Goal: Transaction & Acquisition: Purchase product/service

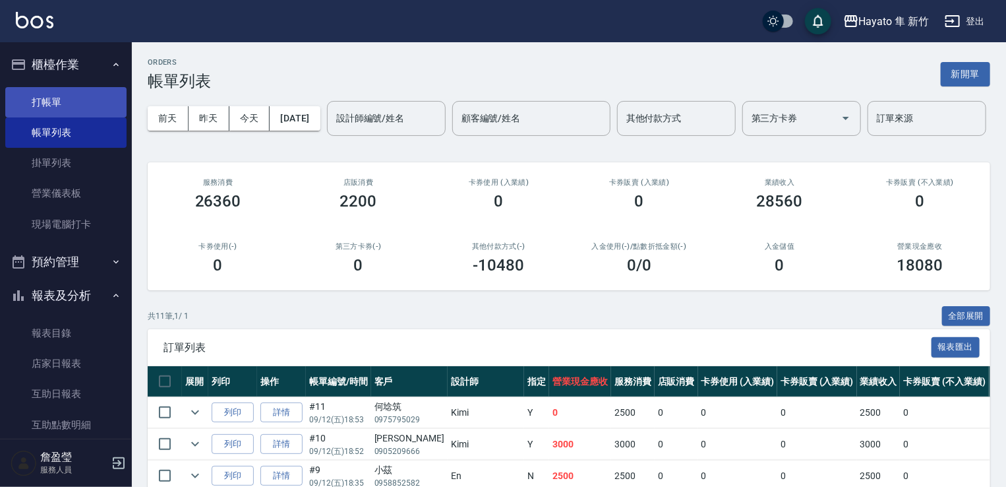
click at [32, 104] on link "打帳單" at bounding box center [65, 102] width 121 height 30
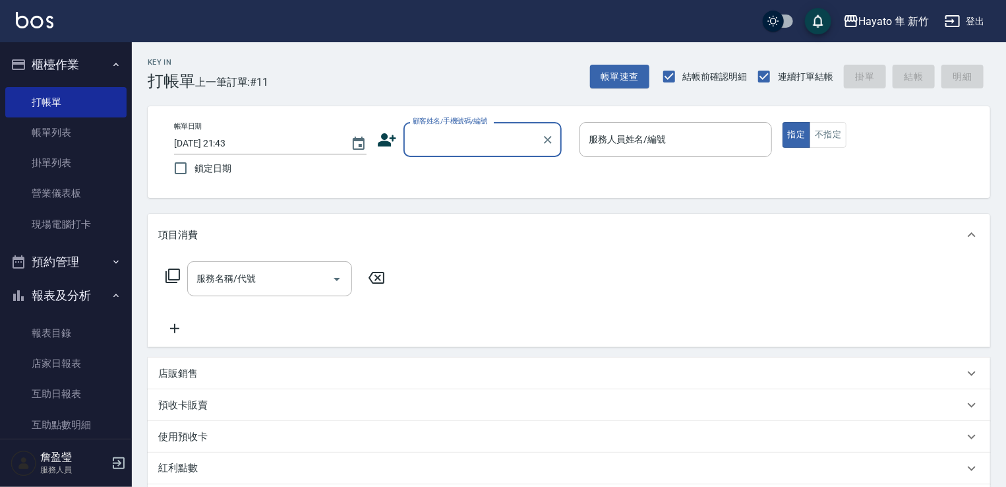
click at [471, 121] on label "顧客姓名/手機號碼/編號" at bounding box center [450, 121] width 75 height 10
click at [471, 128] on input "顧客姓名/手機號碼/編號" at bounding box center [473, 139] width 127 height 23
click at [456, 172] on li "[PERSON_NAME]/0978778260/" at bounding box center [483, 173] width 158 height 22
type input "[PERSON_NAME]/0978778260/"
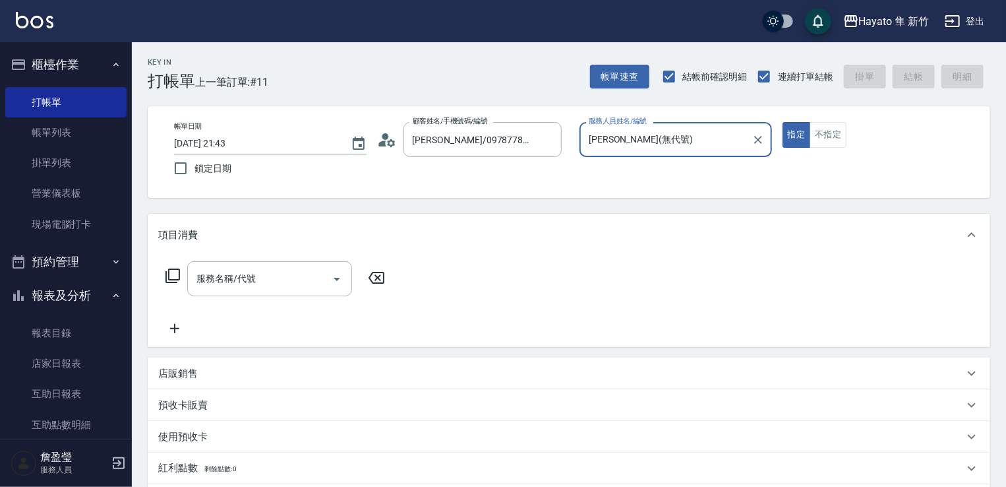
type input "[PERSON_NAME](無代號)"
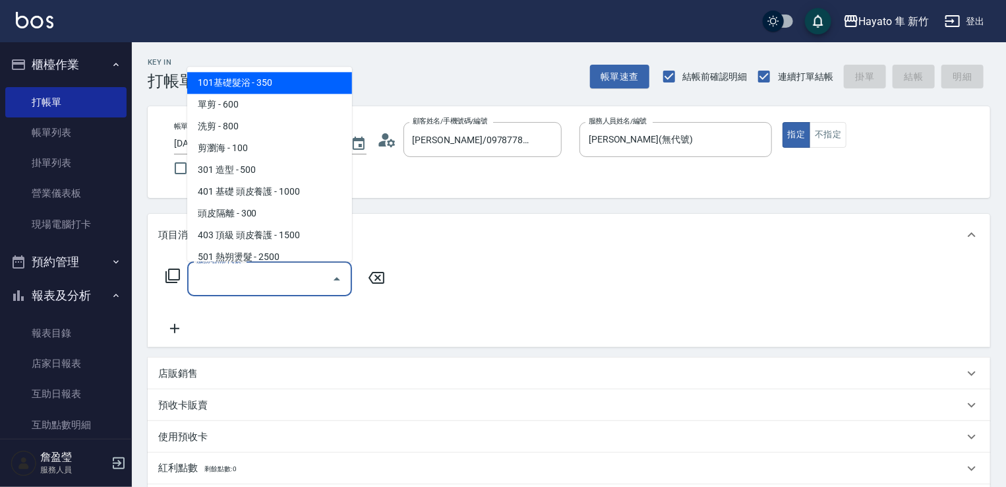
click at [299, 286] on input "服務名稱/代號" at bounding box center [259, 278] width 133 height 23
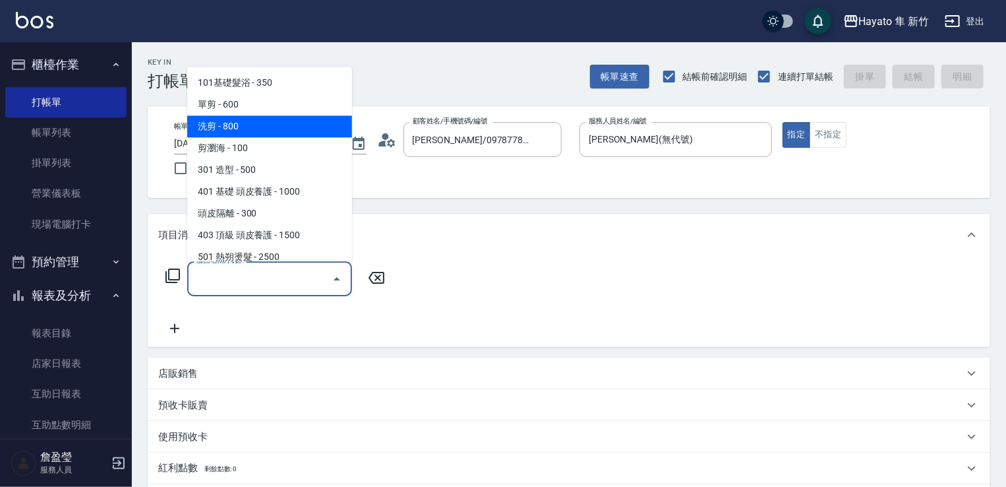
click at [241, 131] on span "洗剪 - 800" at bounding box center [269, 126] width 165 height 22
type input "洗剪(201)"
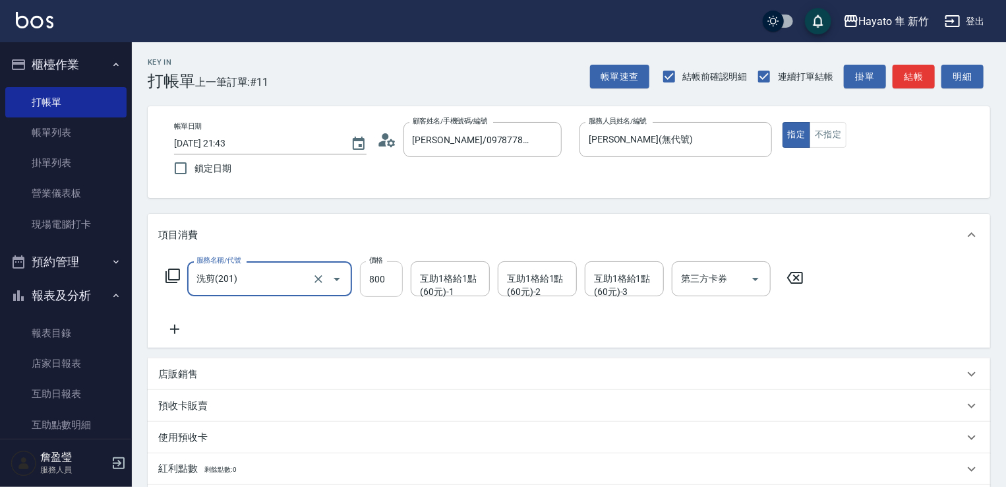
click at [378, 276] on input "800" at bounding box center [381, 279] width 43 height 36
type input "660"
click at [379, 334] on div "服務名稱/代號 洗剪(201) 服務名稱/代號 價格 660 價格 互助1格給1點(60元)-1 互助1格給1點(60元)-1 互助1格給1點(60元)-2 …" at bounding box center [485, 299] width 654 height 76
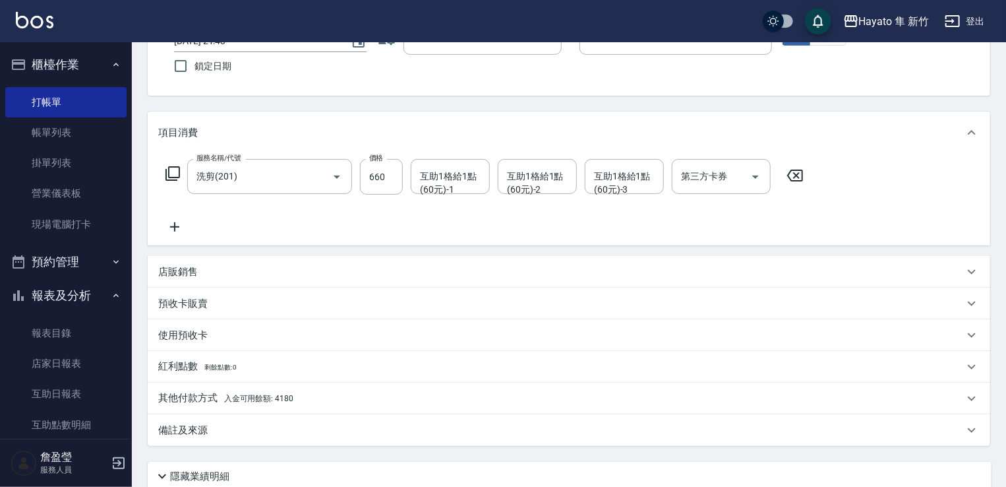
scroll to position [132, 0]
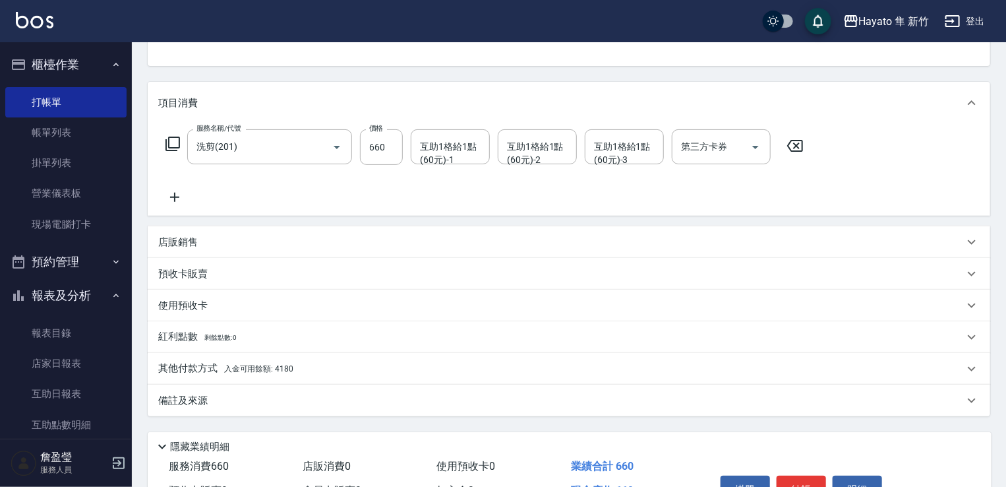
click at [245, 405] on div "備註及來源" at bounding box center [561, 401] width 806 height 14
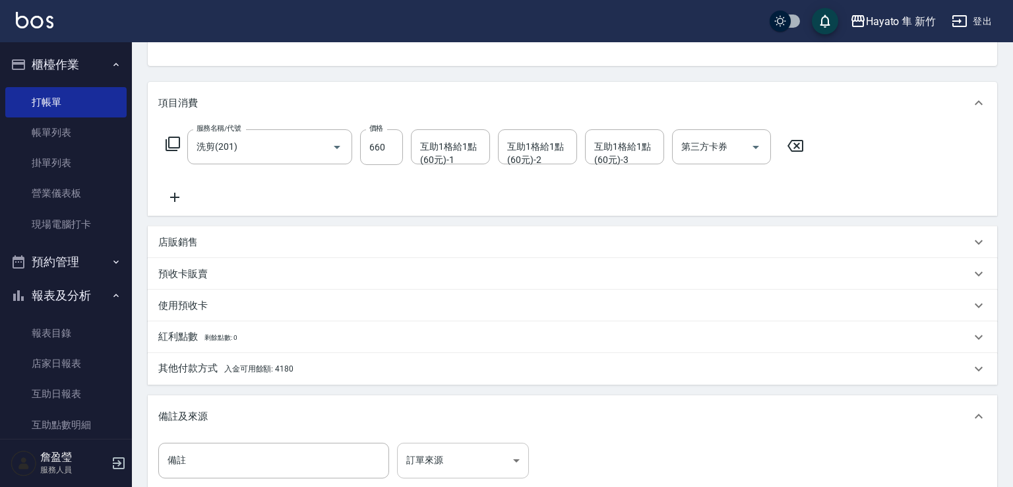
click at [469, 470] on body "Hayato 隼 新竹 登出 櫃檯作業 打帳單 帳單列表 掛單列表 營業儀表板 現場電腦打卡 預約管理 預約管理 報表及分析 報表目錄 店家日報表 互助日報表…" at bounding box center [506, 258] width 1013 height 780
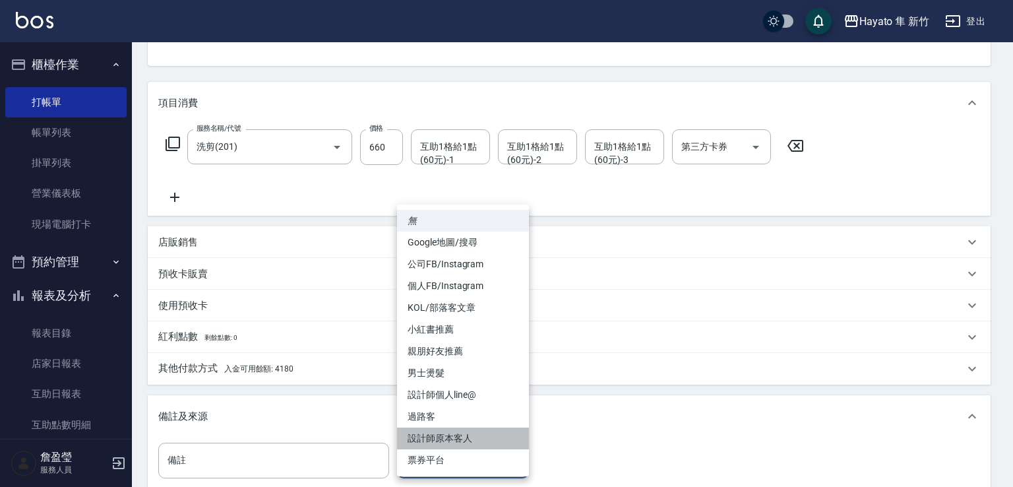
click at [444, 444] on li "設計師原本客人" at bounding box center [463, 438] width 132 height 22
type input "設計師原本客人"
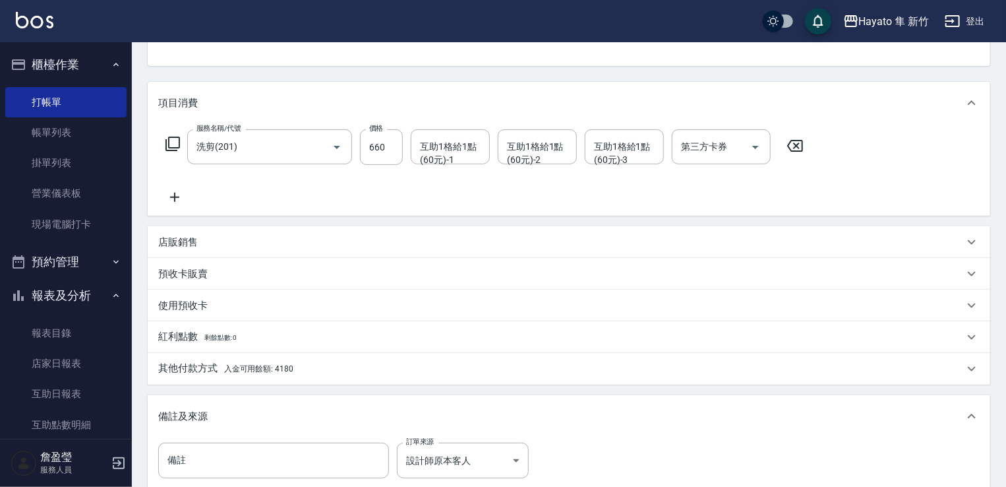
click at [298, 373] on div "其他付款方式 入金可用餘額: 4180" at bounding box center [561, 368] width 806 height 15
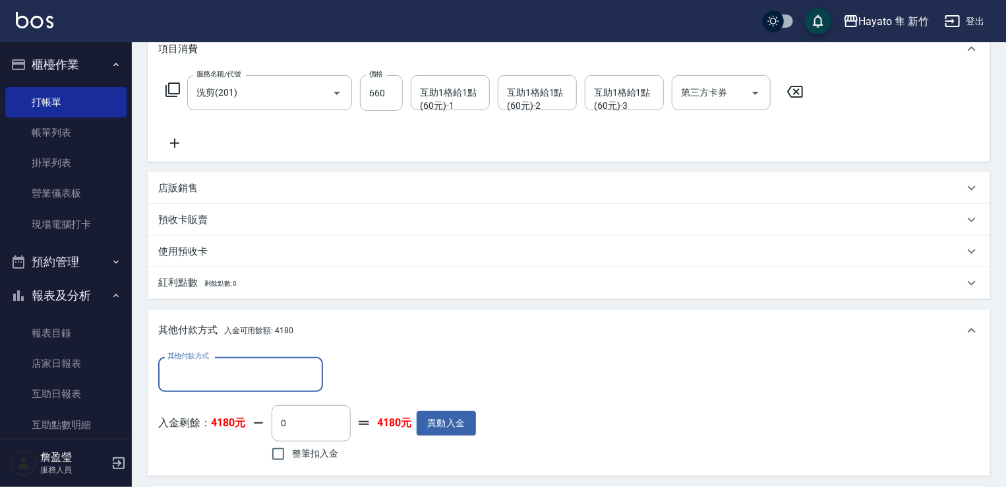
scroll to position [330, 0]
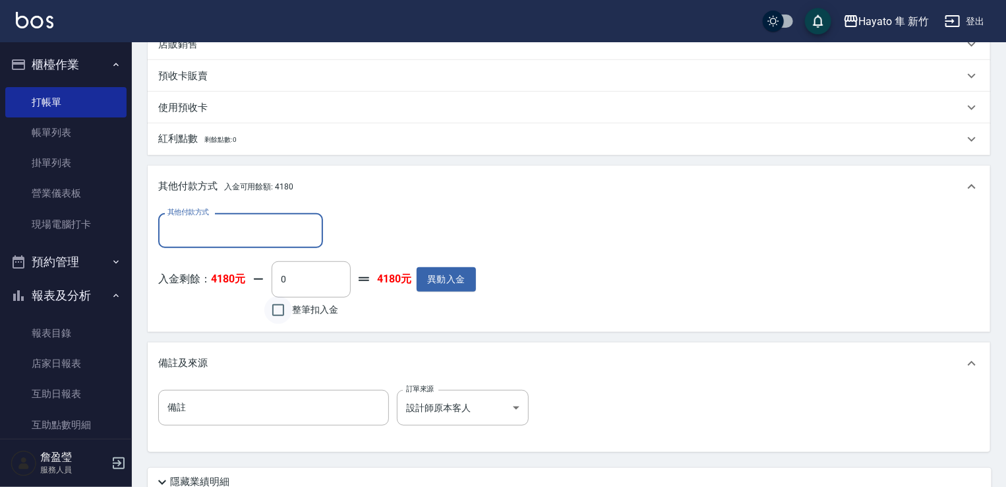
click at [280, 311] on input "整筆扣入金" at bounding box center [278, 310] width 28 height 28
checkbox input "true"
type input "660"
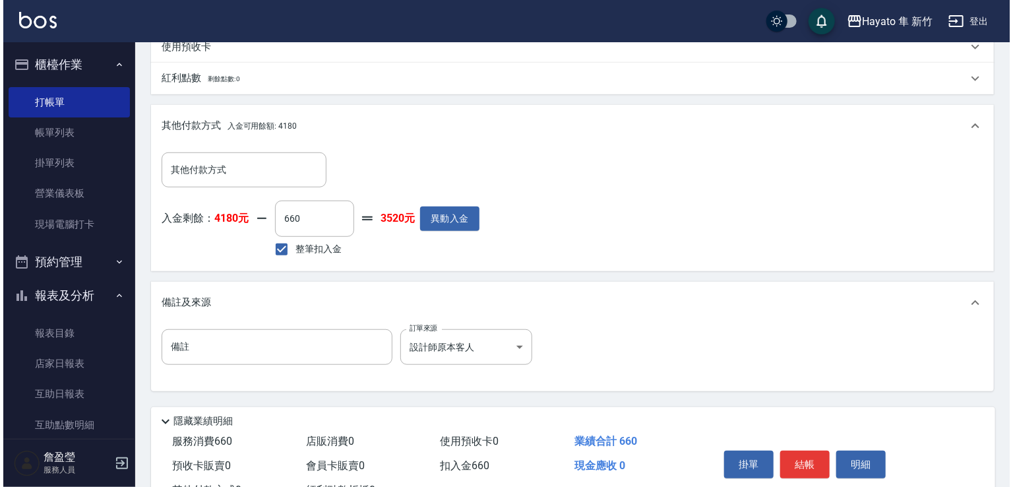
scroll to position [442, 0]
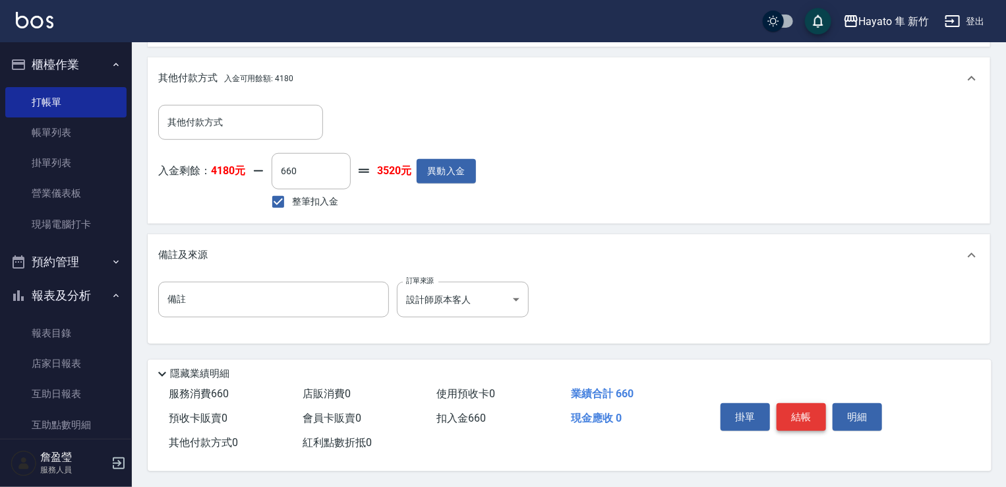
click at [812, 405] on button "結帳" at bounding box center [801, 417] width 49 height 28
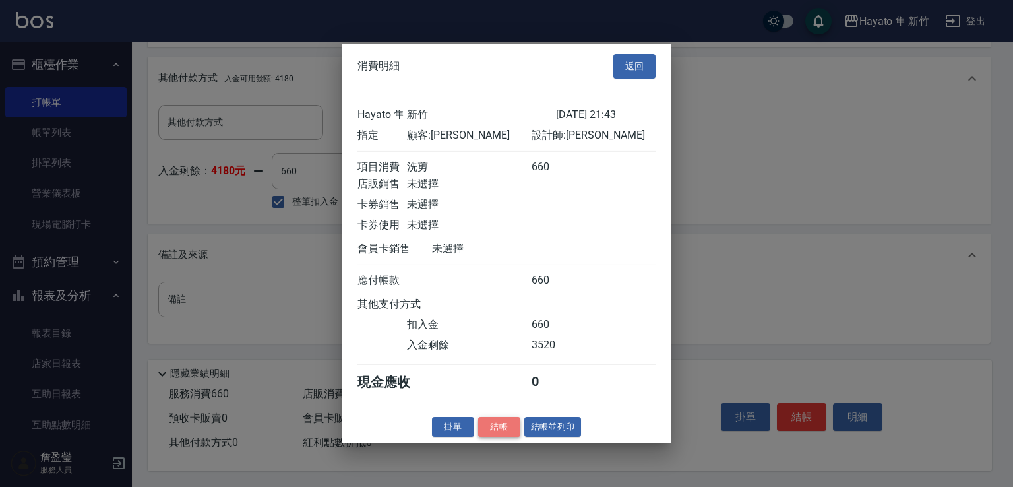
click at [510, 431] on button "結帳" at bounding box center [499, 426] width 42 height 20
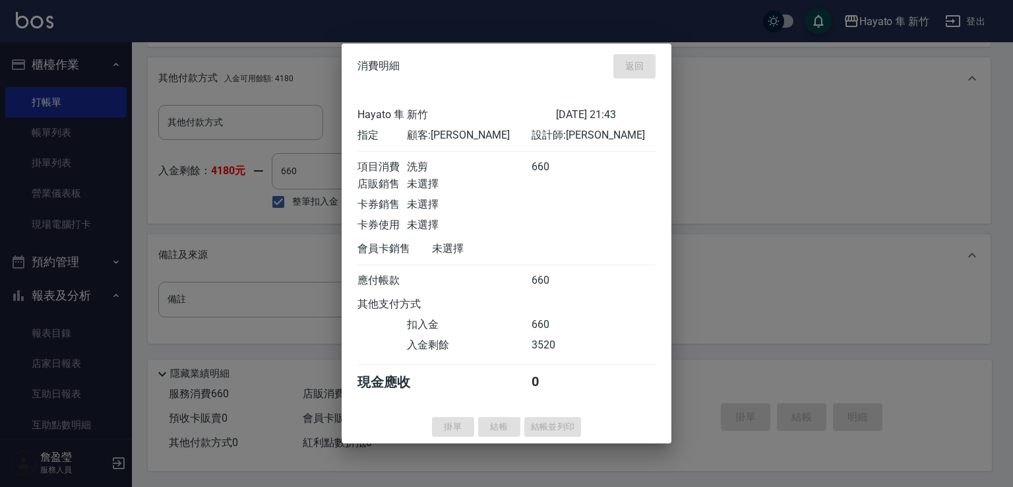
type input "[DATE] 21:44"
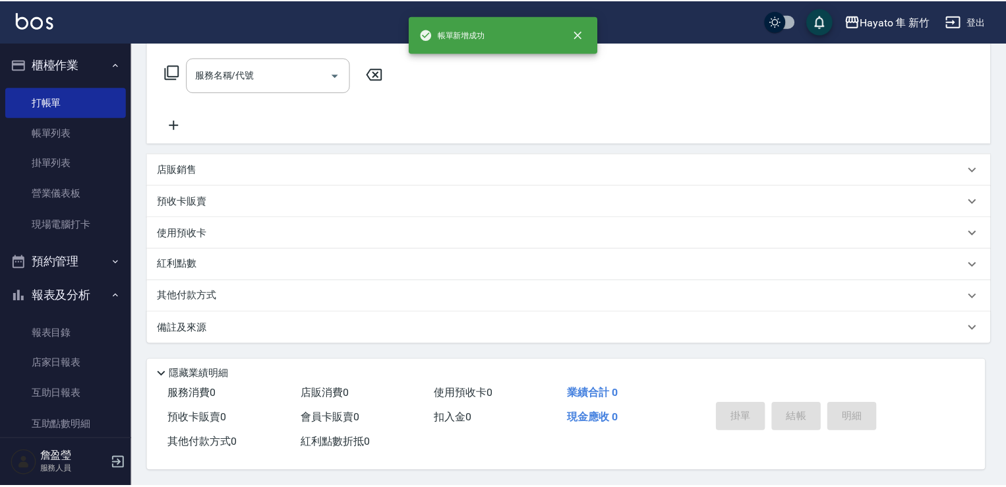
scroll to position [0, 0]
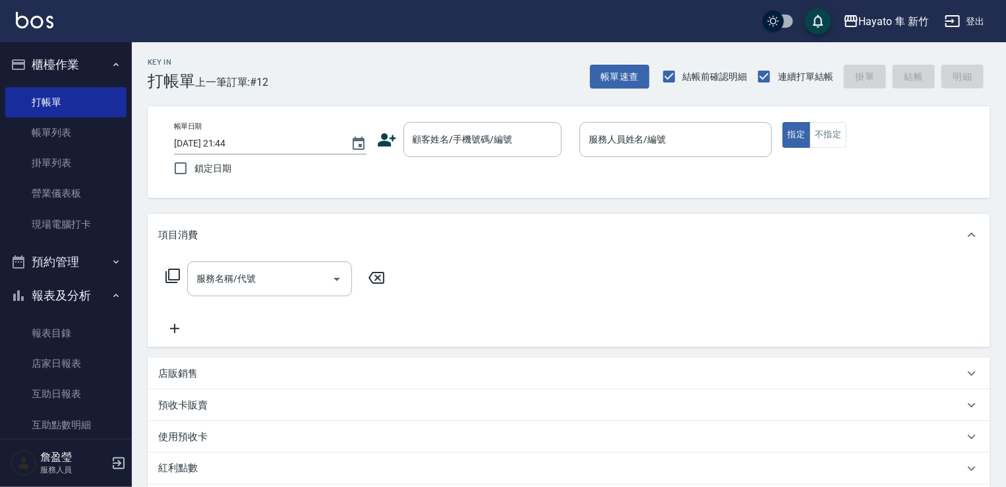
click at [392, 146] on icon at bounding box center [387, 140] width 20 height 20
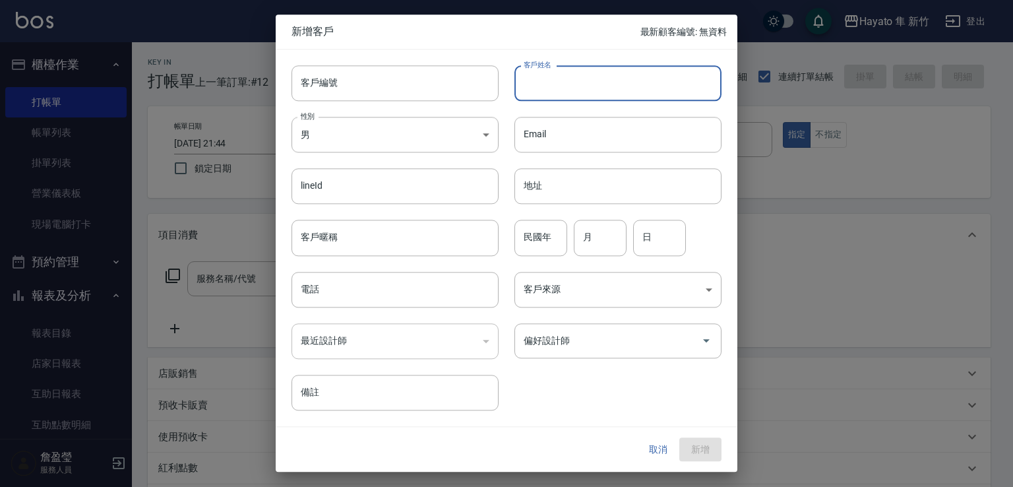
click at [555, 80] on input "客戶姓名" at bounding box center [617, 83] width 207 height 36
type input "同"
type input "[PERSON_NAME]"
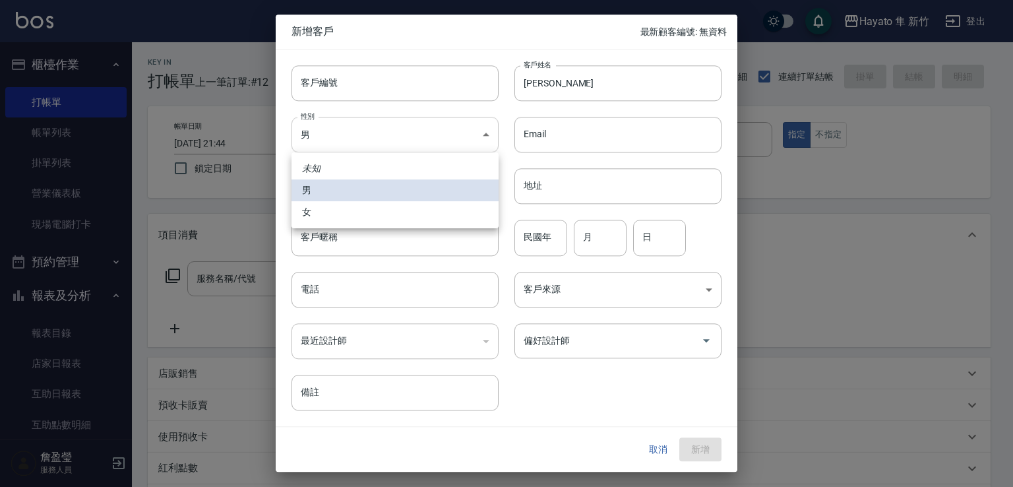
click at [464, 140] on body "Hayato 隼 新竹 登出 櫃檯作業 打帳單 帳單列表 掛單列表 營業儀表板 現場電腦打卡 預約管理 預約管理 報表及分析 報表目錄 店家日報表 互助日報表…" at bounding box center [506, 345] width 1013 height 690
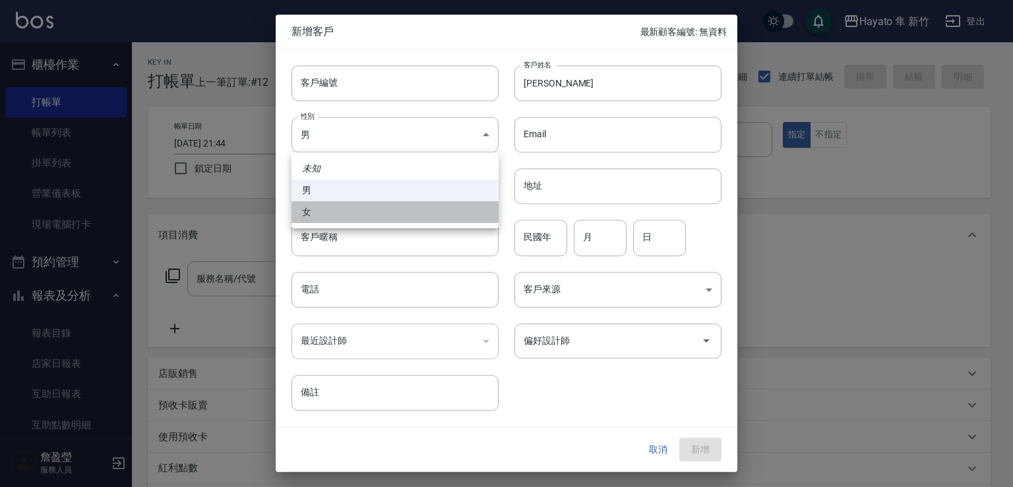
drag, startPoint x: 454, startPoint y: 212, endPoint x: 455, endPoint y: 285, distance: 73.2
click at [454, 222] on li "女" at bounding box center [394, 212] width 207 height 22
type input "[DEMOGRAPHIC_DATA]"
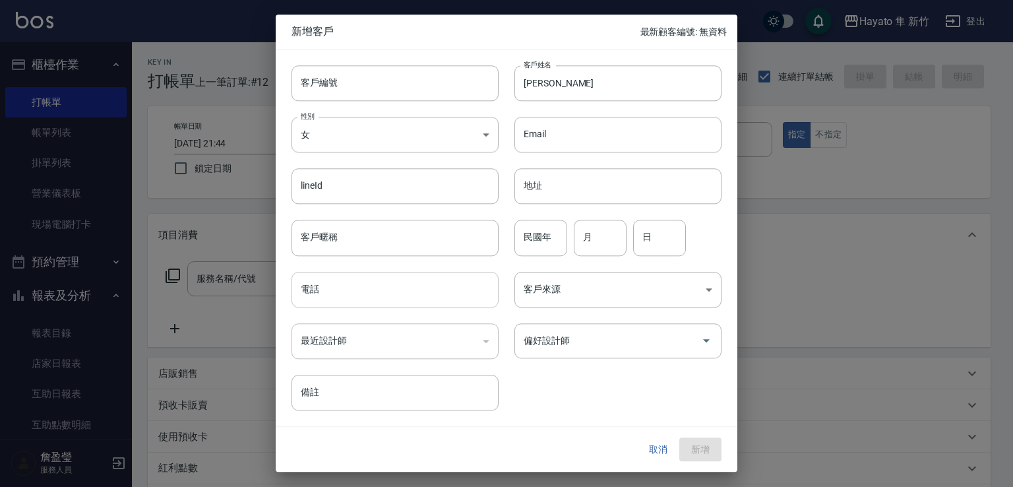
click at [455, 299] on input "電話" at bounding box center [394, 290] width 207 height 36
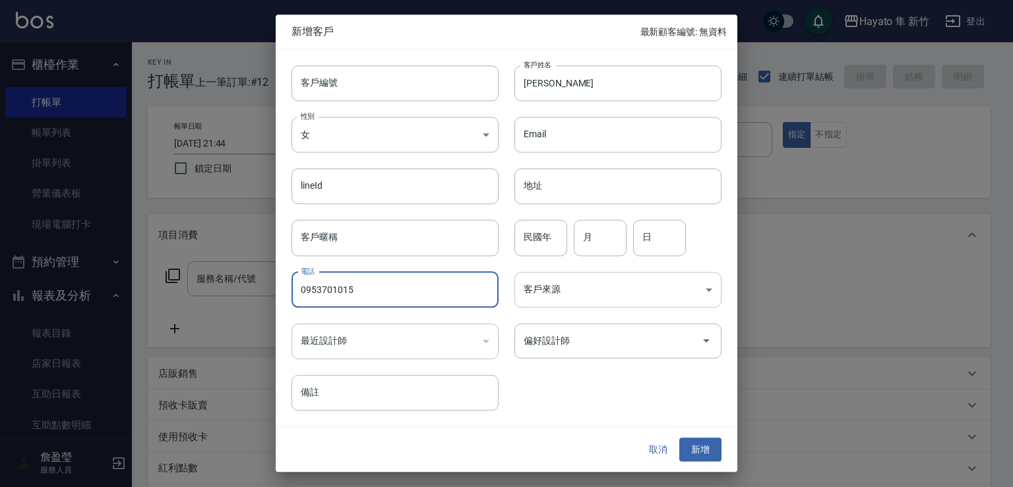
type input "0953701015"
click at [667, 277] on body "Hayato 隼 新竹 登出 櫃檯作業 打帳單 帳單列表 掛單列表 營業儀表板 現場電腦打卡 預約管理 預約管理 報表及分析 報表目錄 店家日報表 互助日報表…" at bounding box center [506, 345] width 1013 height 690
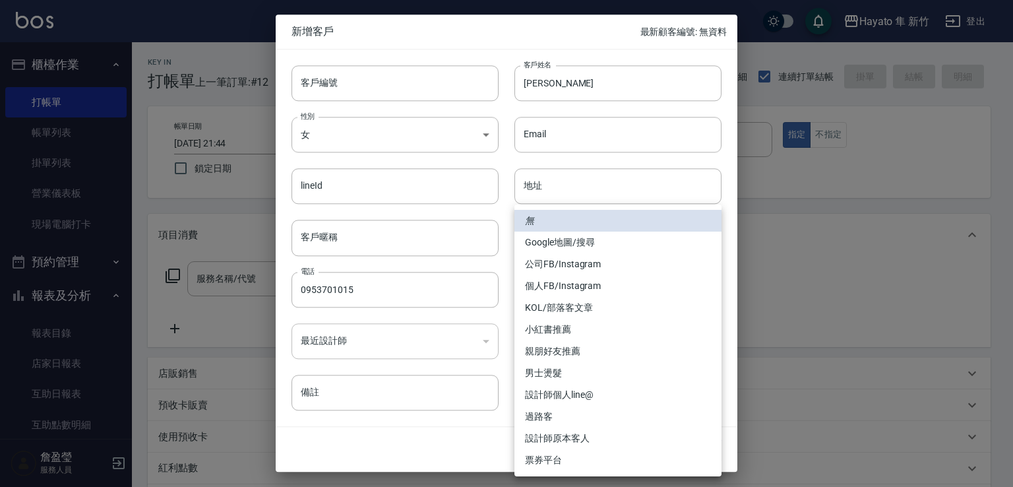
click at [597, 353] on li "親朋好友推薦" at bounding box center [617, 351] width 207 height 22
type input "親朋好友推薦"
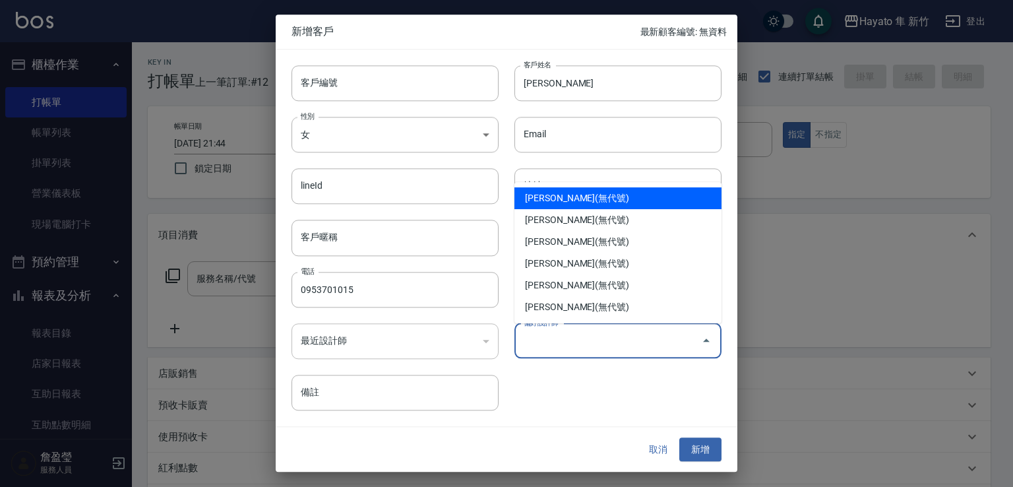
click at [597, 336] on input "偏好設計師" at bounding box center [607, 340] width 175 height 23
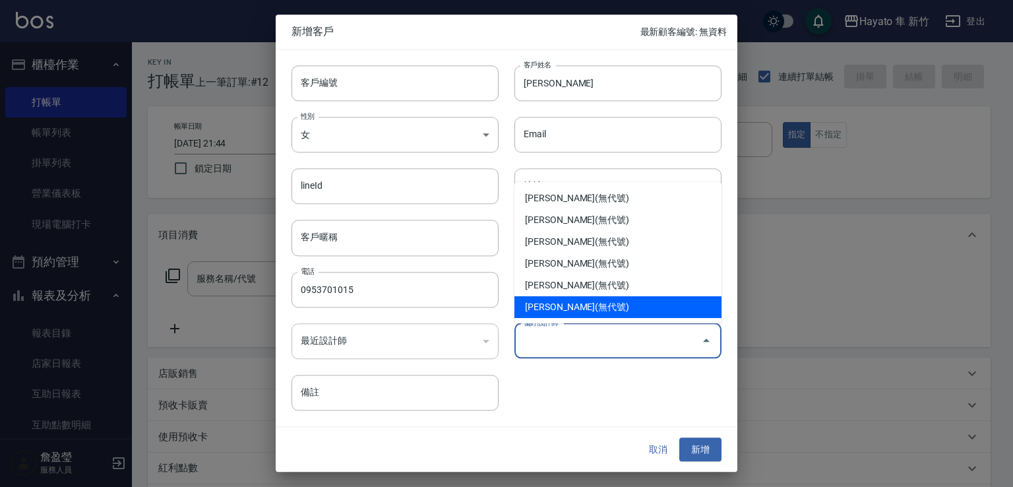
drag, startPoint x: 598, startPoint y: 309, endPoint x: 636, endPoint y: 354, distance: 58.5
click at [599, 313] on li "[PERSON_NAME](無代號)" at bounding box center [617, 307] width 207 height 22
type input "詹盈瑩"
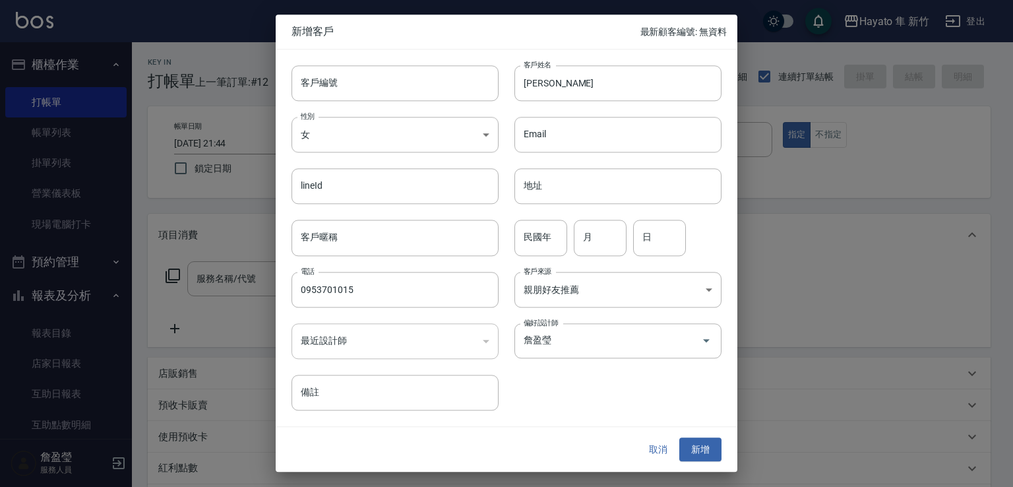
click at [694, 464] on div "取消 新增" at bounding box center [507, 450] width 462 height 46
click at [689, 450] on button "新增" at bounding box center [700, 449] width 42 height 24
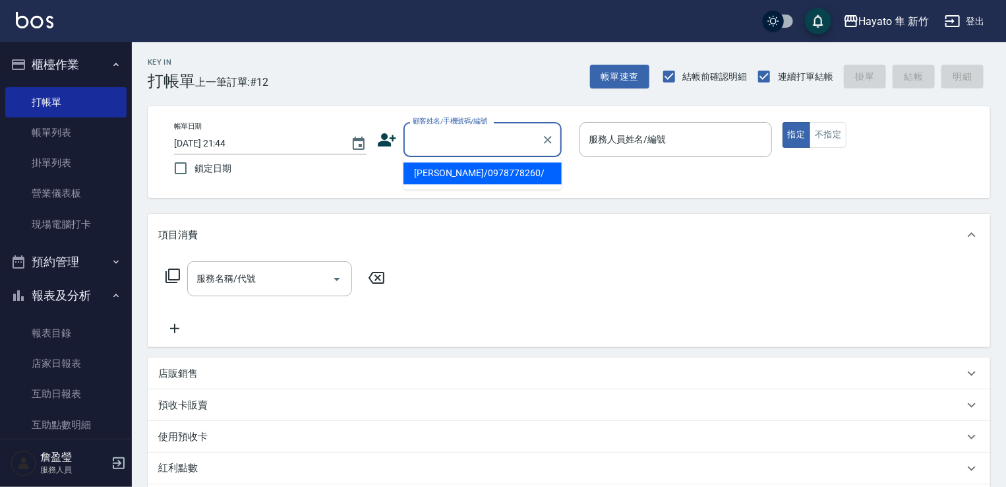
drag, startPoint x: 458, startPoint y: 135, endPoint x: 511, endPoint y: 96, distance: 65.9
click at [464, 135] on input "顧客姓名/手機號碼/編號" at bounding box center [473, 139] width 127 height 23
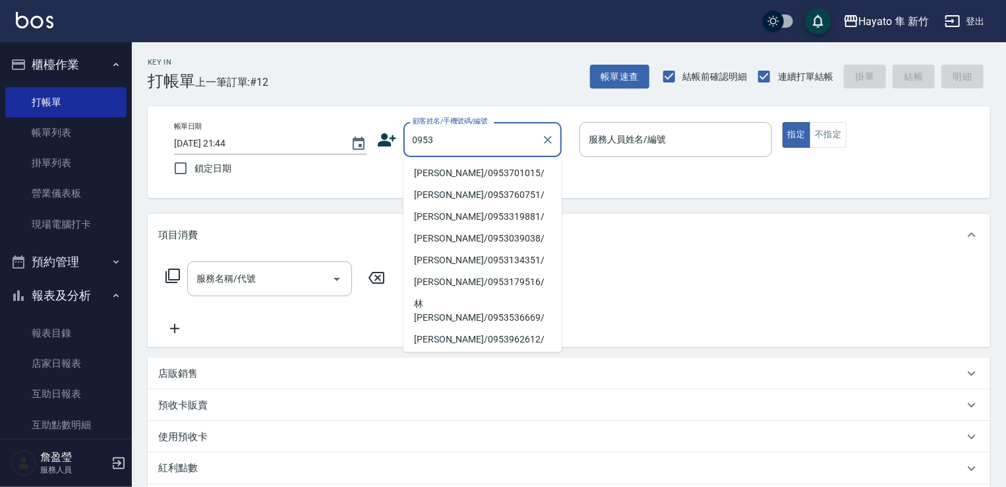
click at [465, 179] on li "[PERSON_NAME]/0953701015/" at bounding box center [483, 173] width 158 height 22
type input "[PERSON_NAME]/0953701015/"
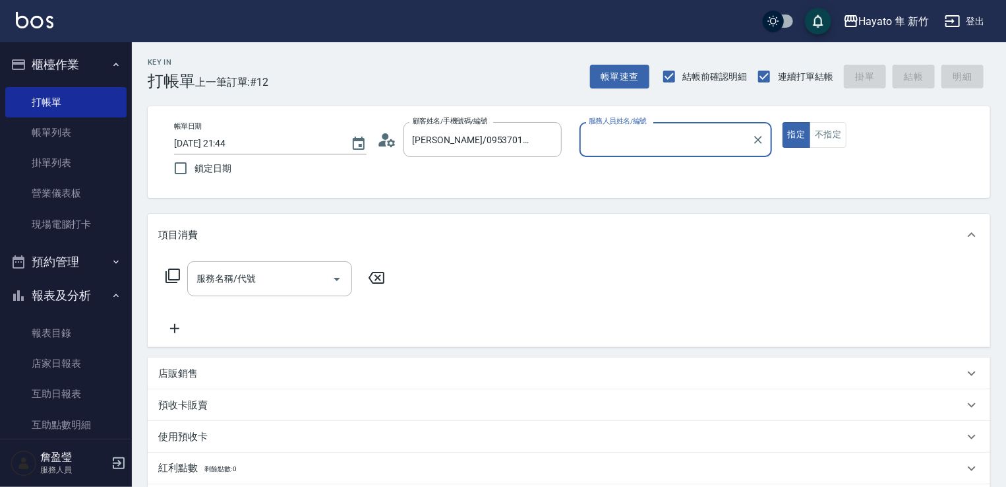
type input "[PERSON_NAME](無代號)"
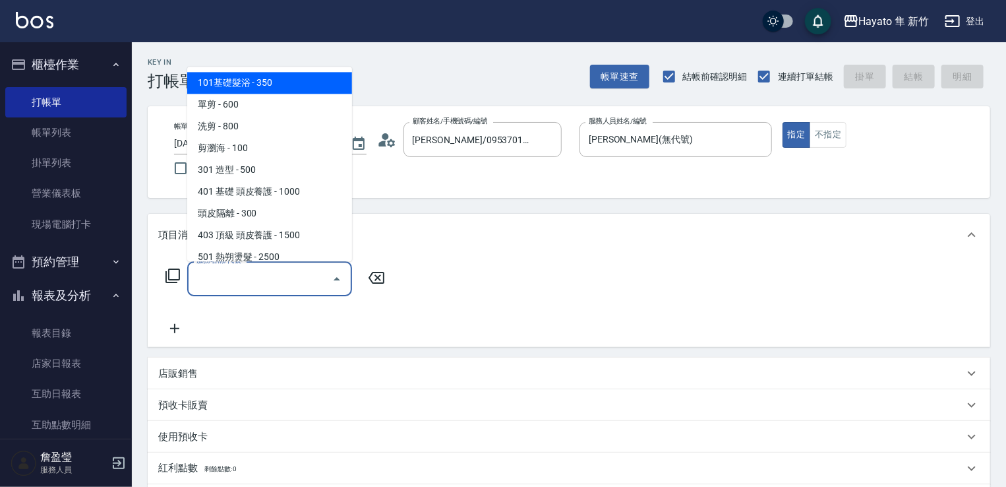
click at [264, 287] on input "服務名稱/代號" at bounding box center [259, 278] width 133 height 23
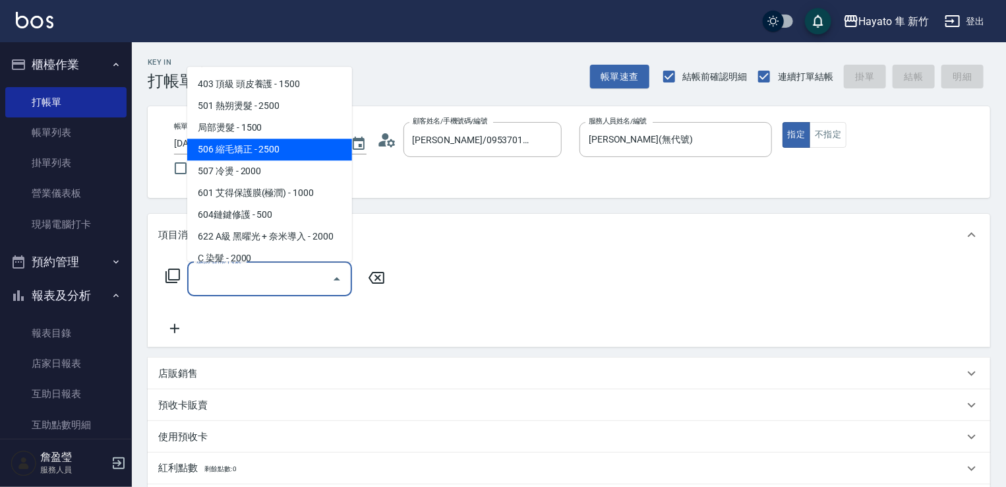
scroll to position [230, 0]
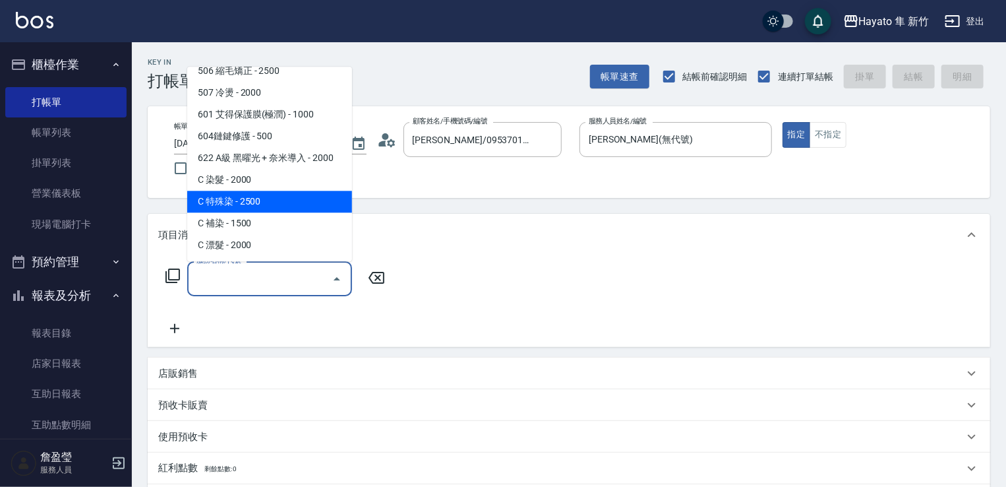
click at [253, 204] on span "C 特殊染 - 2500" at bounding box center [269, 202] width 165 height 22
type input "C 特殊染(703)"
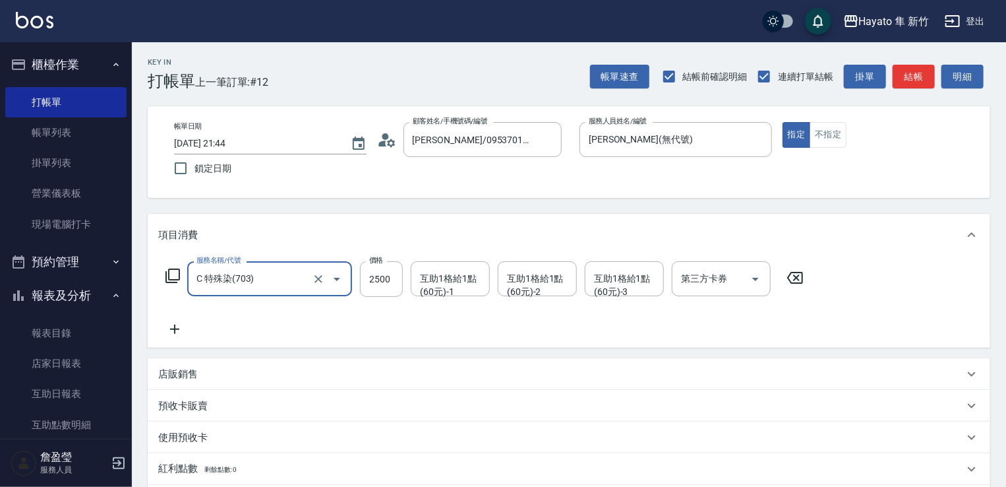
click at [179, 328] on icon at bounding box center [174, 329] width 33 height 16
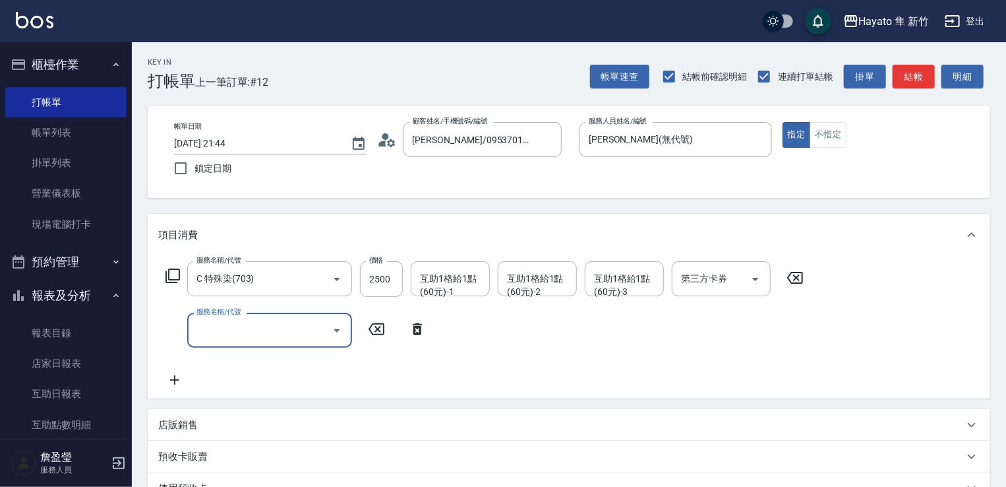
click at [343, 333] on icon "Open" at bounding box center [337, 330] width 16 height 16
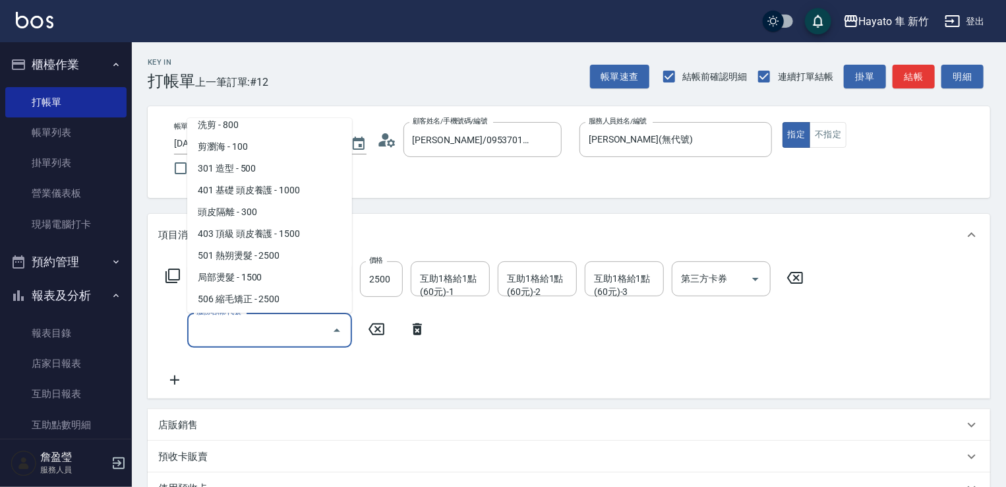
scroll to position [32, 0]
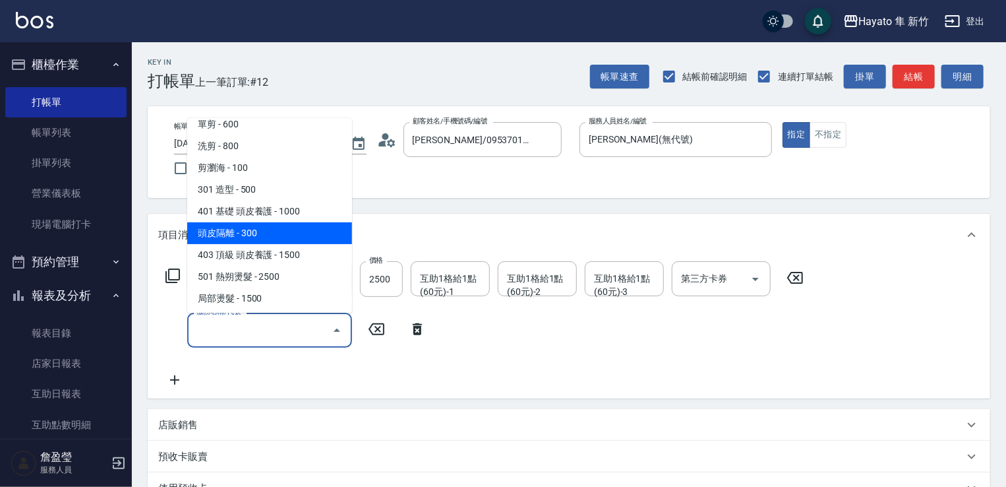
click at [274, 235] on span "頭皮隔離 - 300" at bounding box center [269, 233] width 165 height 22
type input "頭皮隔離(402)"
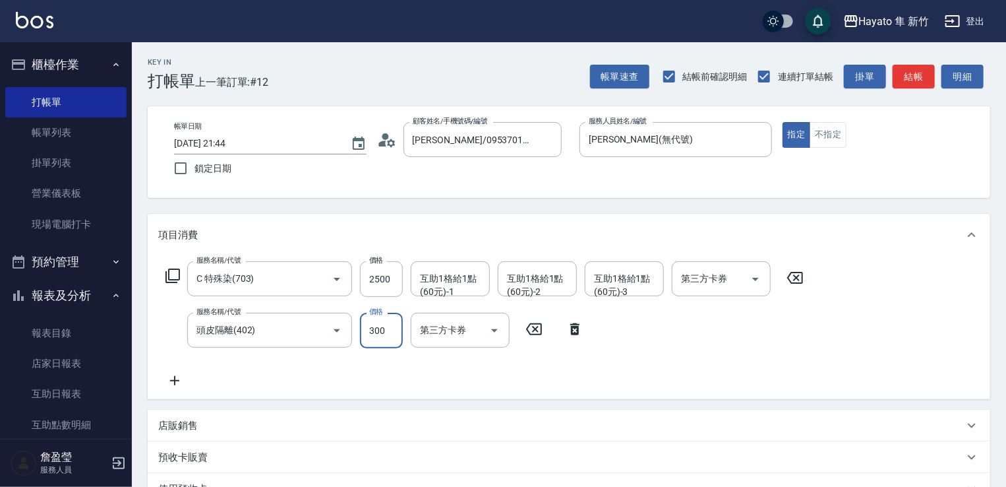
click at [367, 329] on input "300" at bounding box center [381, 331] width 43 height 36
type input "200"
click at [526, 373] on div "服務名稱/代號 C 特殊染(703) 服務名稱/代號 價格 2500 價格 互助1格給1點(60元)-1 互助1格給1點(60元)-1 互助1格給1點(60元…" at bounding box center [485, 324] width 654 height 127
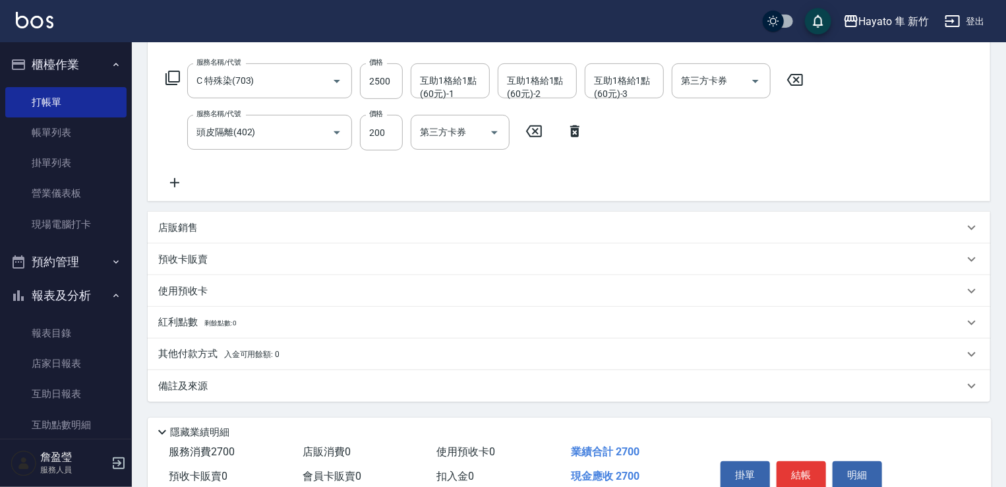
click at [200, 235] on div "店販銷售" at bounding box center [569, 228] width 843 height 32
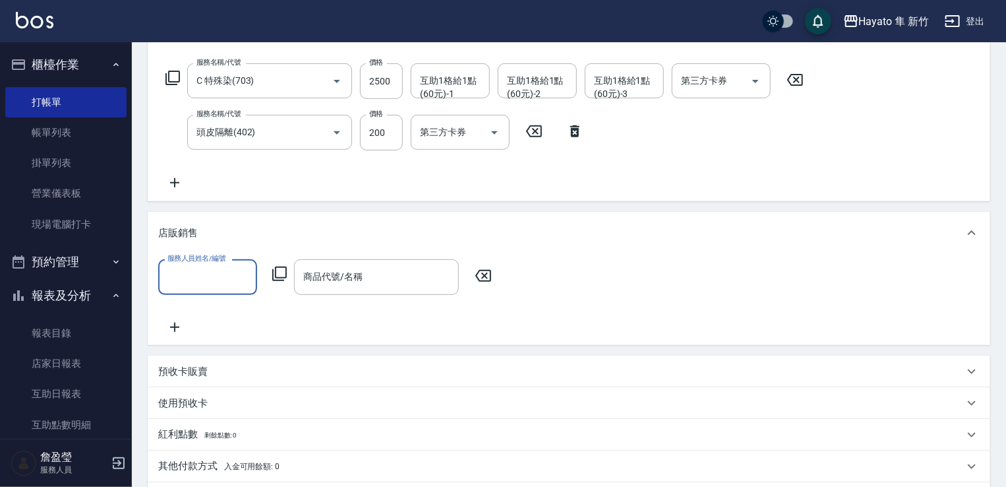
scroll to position [0, 0]
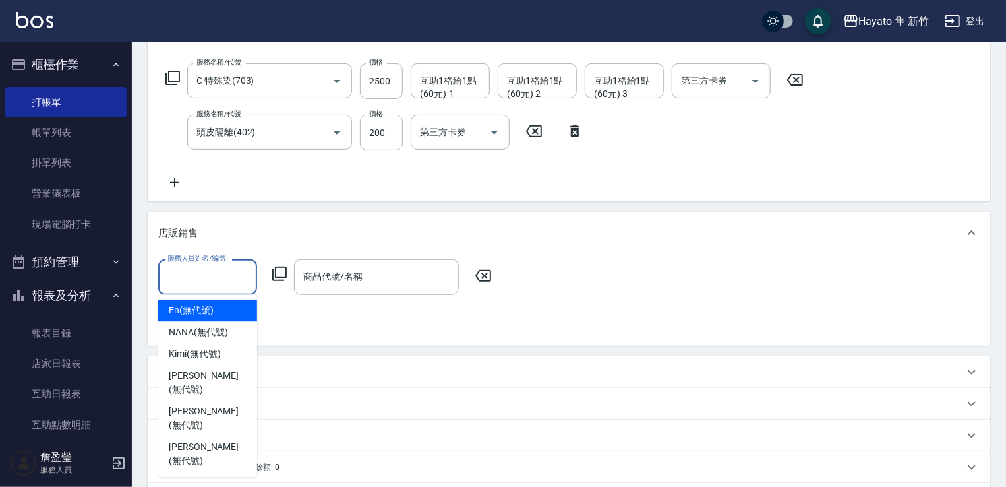
click at [195, 278] on input "服務人員姓名/編號" at bounding box center [207, 276] width 87 height 23
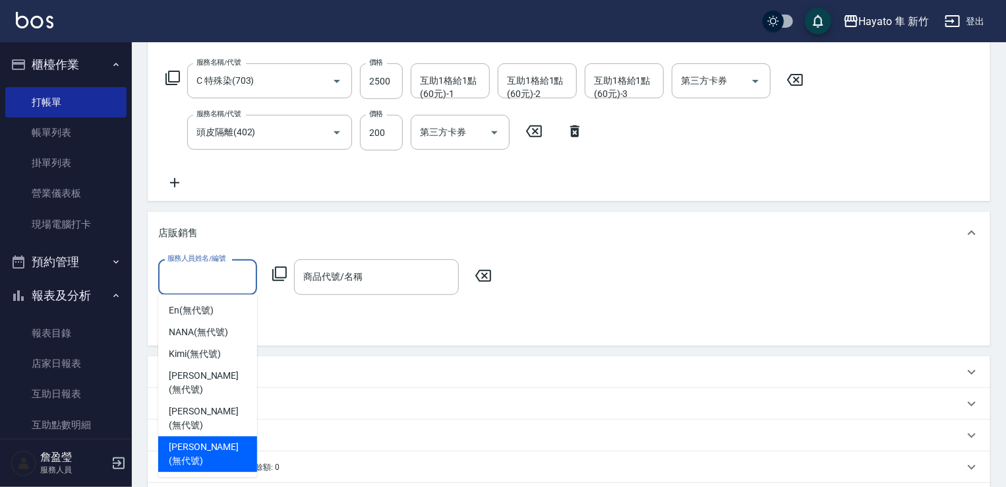
click at [191, 440] on span "[PERSON_NAME] (無代號)" at bounding box center [208, 454] width 78 height 28
type input "[PERSON_NAME](無代號)"
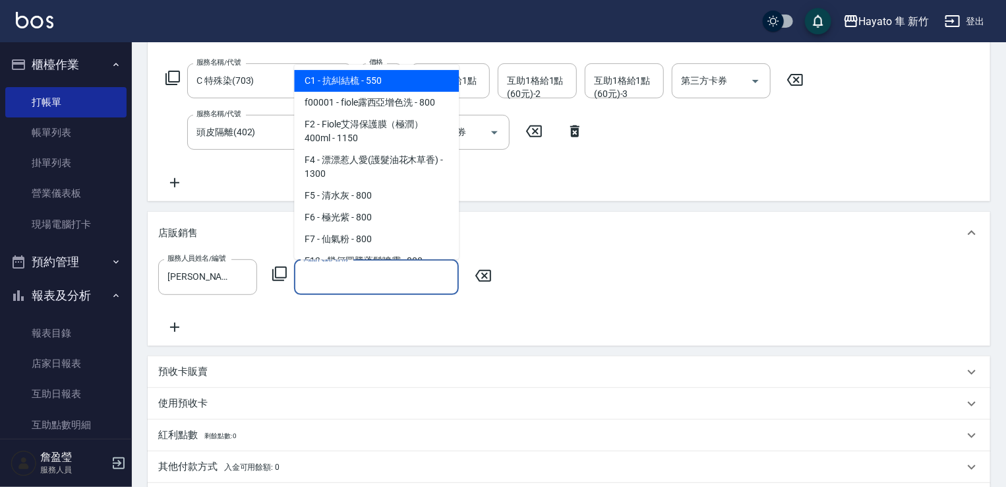
click at [319, 282] on input "商品代號/名稱" at bounding box center [376, 276] width 153 height 23
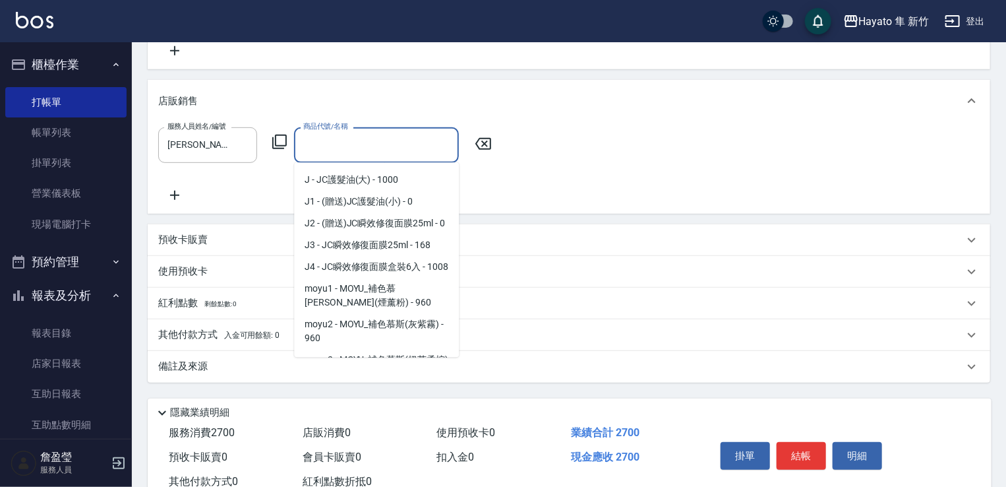
scroll to position [198, 0]
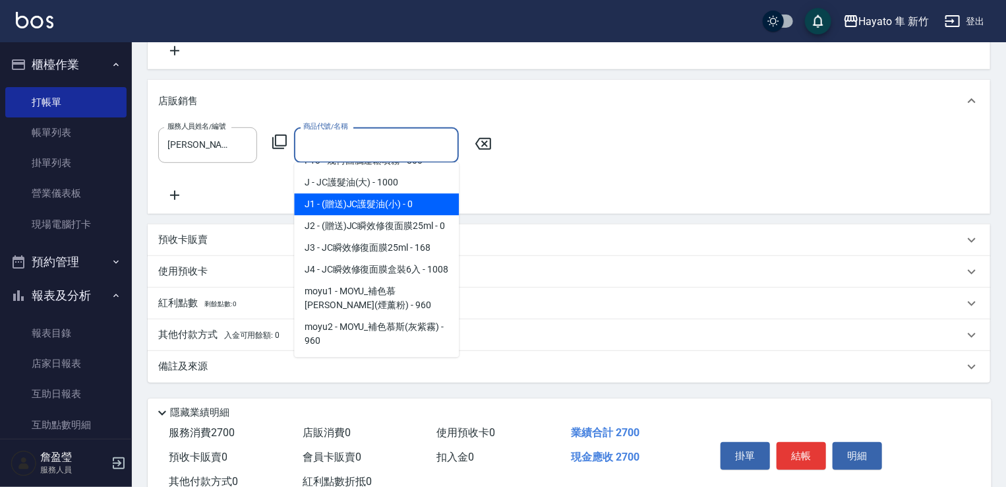
click at [363, 204] on span "J1 - (贈送)JC護髮油(小) - 0" at bounding box center [376, 204] width 165 height 22
type input "(贈送)JC護髮油(小)"
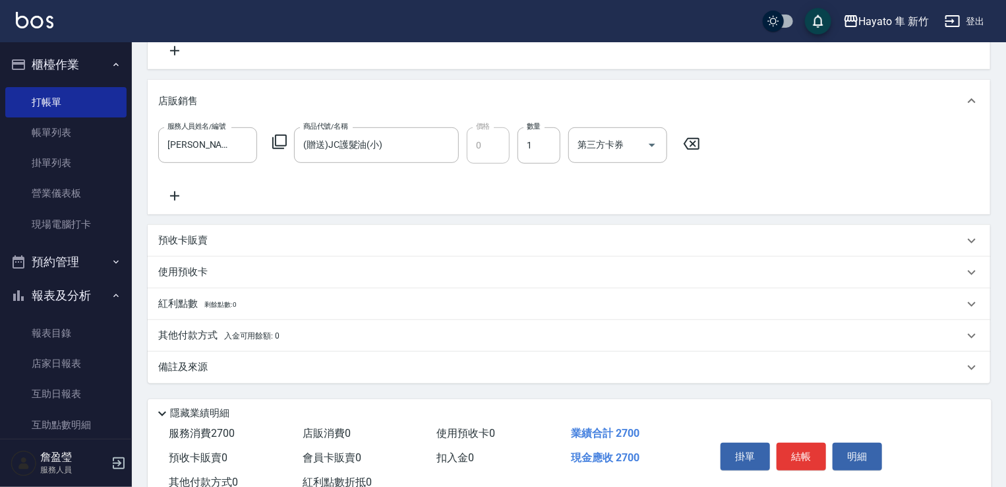
click at [605, 193] on div "服務人員姓名/編號 [PERSON_NAME](無代號) 服務人員姓名/編號 商品代號/名稱 (贈送)JC護髮油(小) 商品代號/名稱 價格 0 價格 數量 …" at bounding box center [569, 165] width 822 height 76
click at [198, 367] on p "備註及來源" at bounding box center [182, 367] width 49 height 14
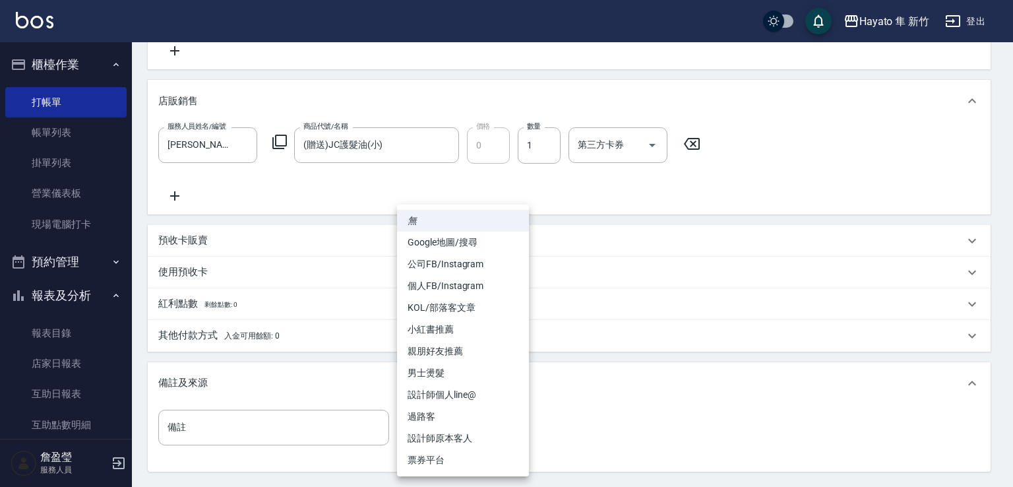
click at [435, 425] on body "Hayato 隼 新竹 登出 櫃檯作業 打帳單 帳單列表 掛單列表 營業儀表板 現場電腦打卡 預約管理 預約管理 報表及分析 報表目錄 店家日報表 互助日報表…" at bounding box center [506, 142] width 1013 height 944
click at [437, 357] on li "親朋好友推薦" at bounding box center [463, 351] width 132 height 22
type input "親朋好友推薦"
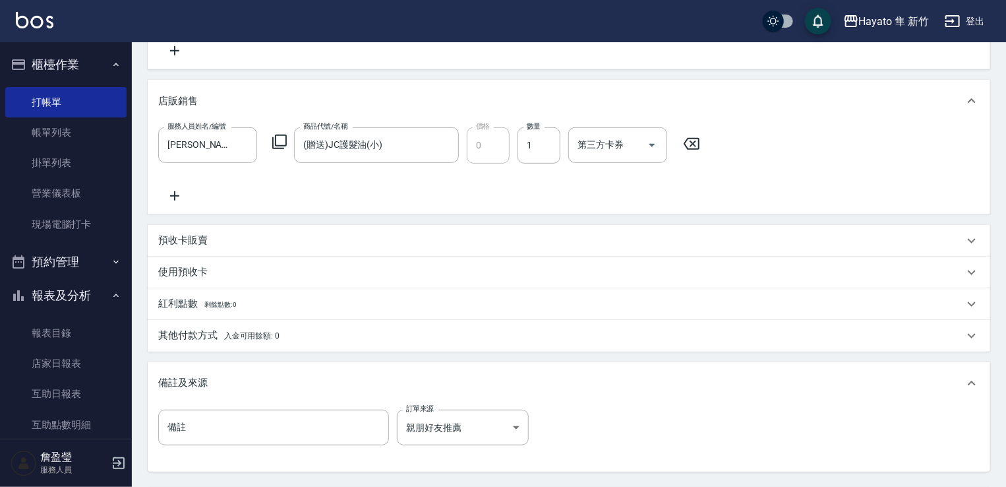
click at [662, 400] on div "備註及來源" at bounding box center [569, 383] width 843 height 42
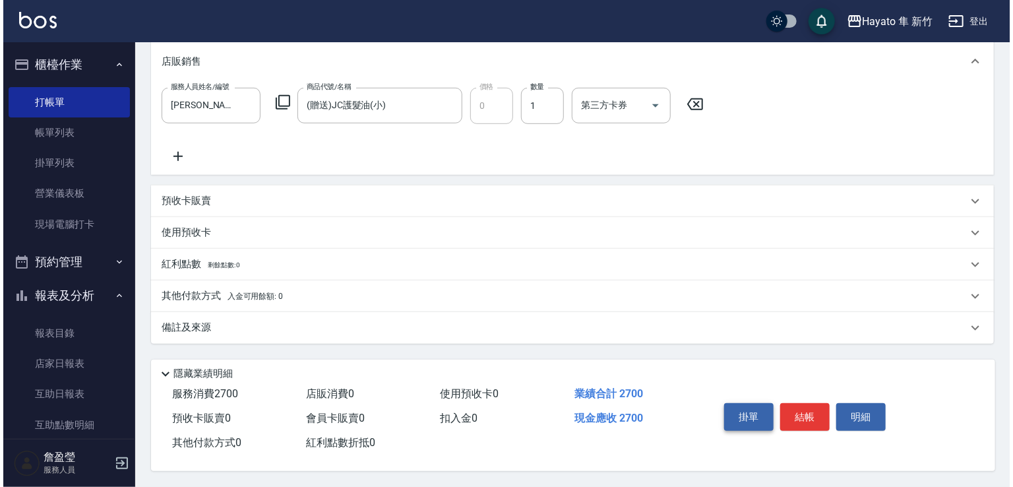
scroll to position [373, 0]
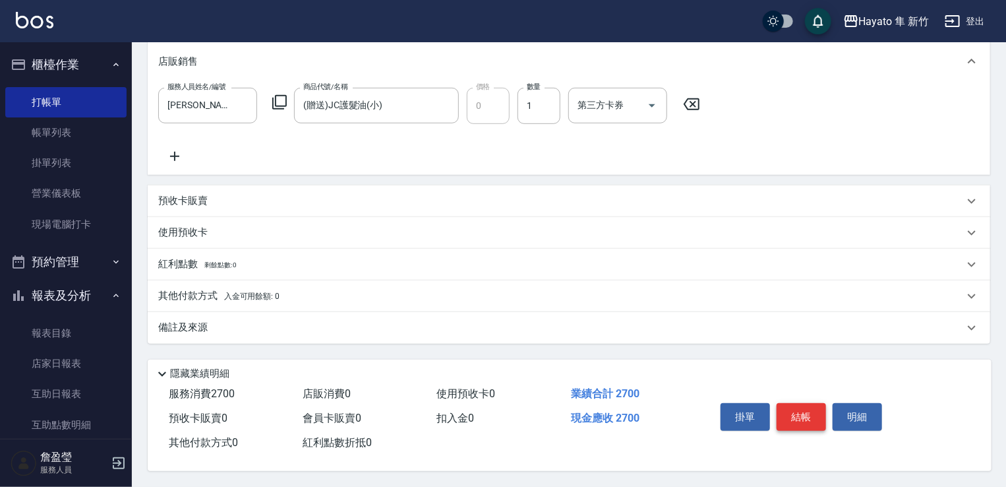
click at [803, 410] on button "結帳" at bounding box center [801, 417] width 49 height 28
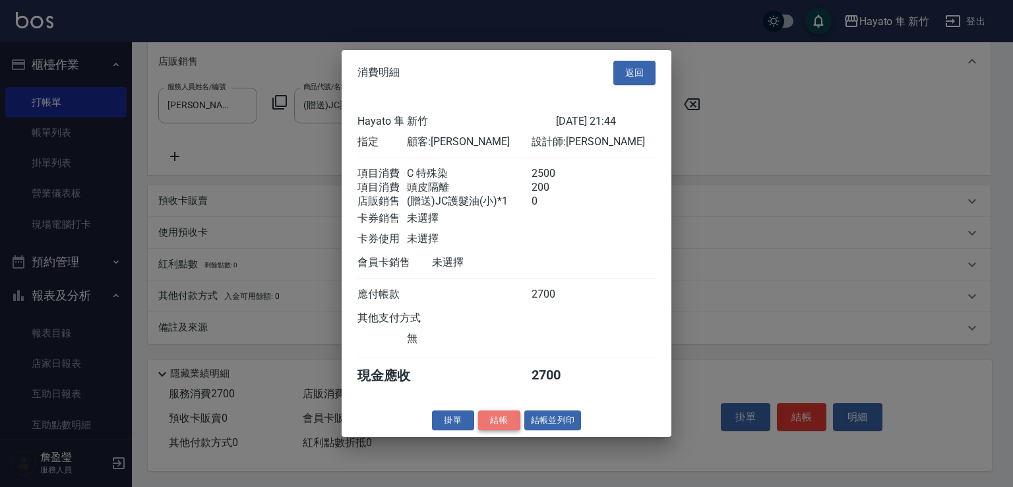
click at [491, 430] on button "結帳" at bounding box center [499, 420] width 42 height 20
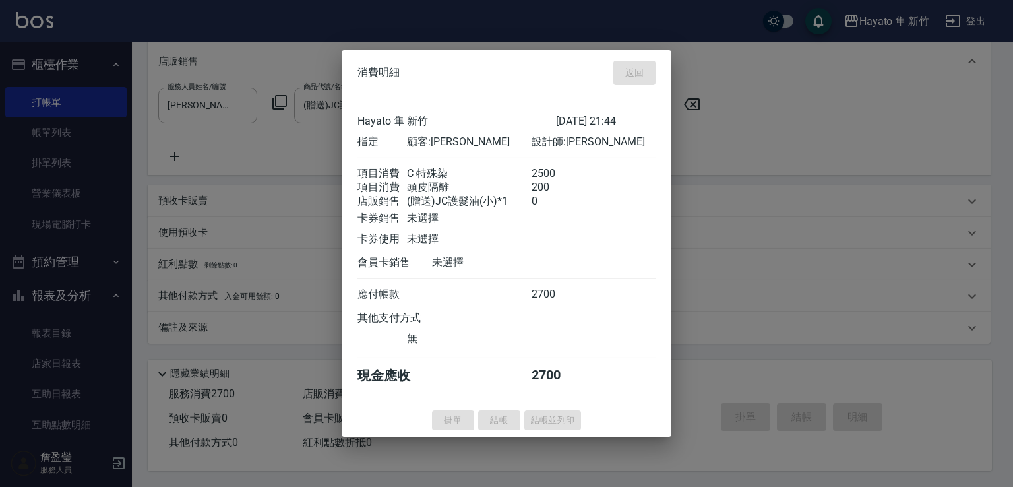
type input "[DATE] 22:04"
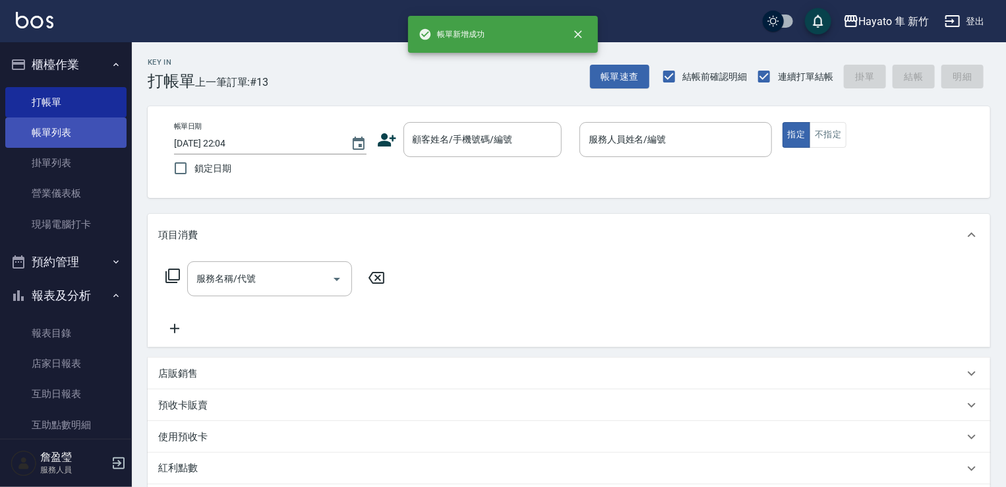
scroll to position [0, 0]
click at [77, 130] on link "帳單列表" at bounding box center [65, 132] width 121 height 30
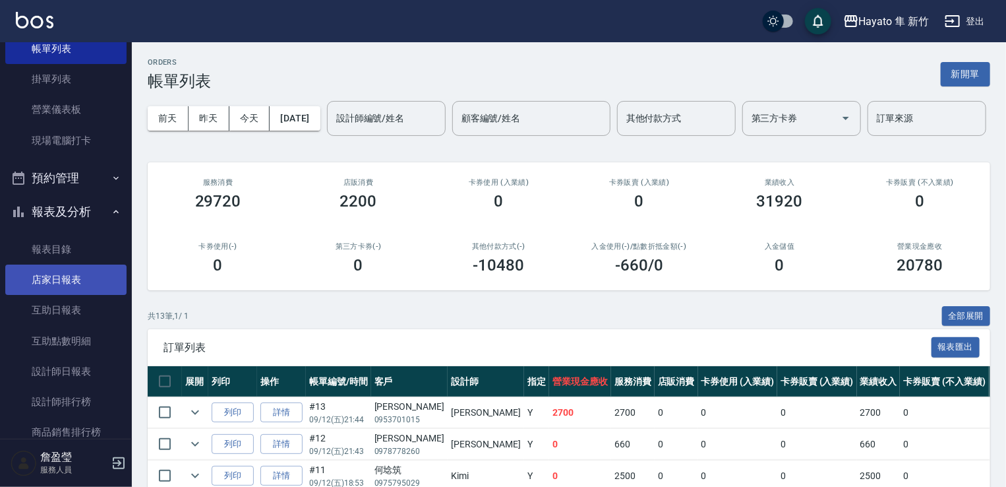
scroll to position [264, 0]
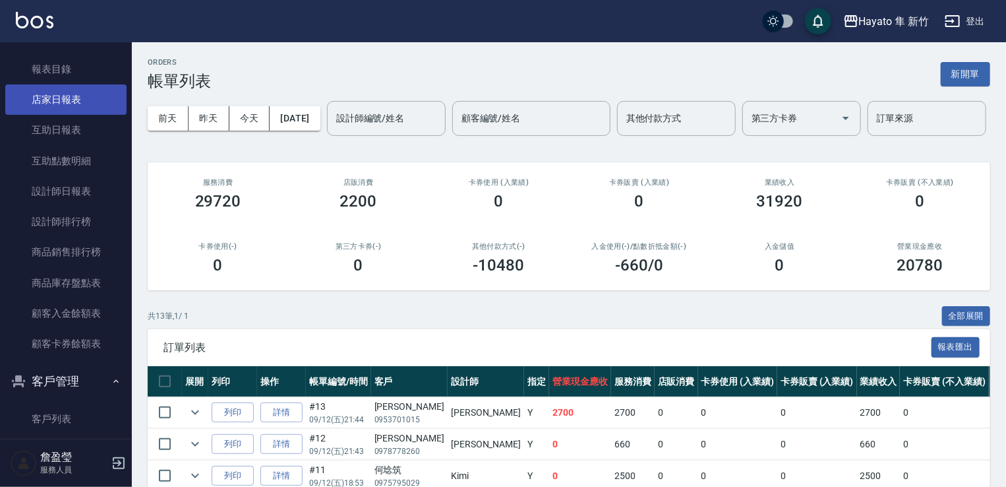
click at [50, 90] on link "店家日報表" at bounding box center [65, 99] width 121 height 30
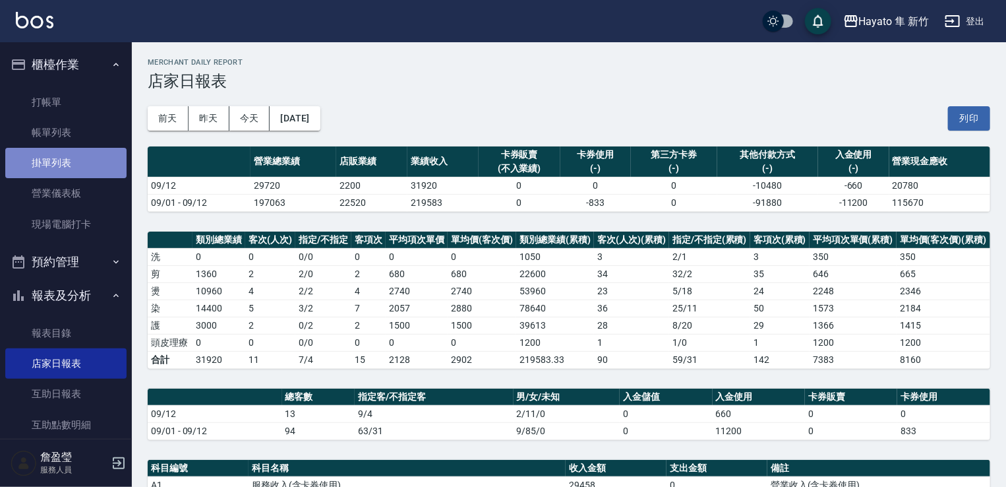
click at [104, 151] on link "掛單列表" at bounding box center [65, 163] width 121 height 30
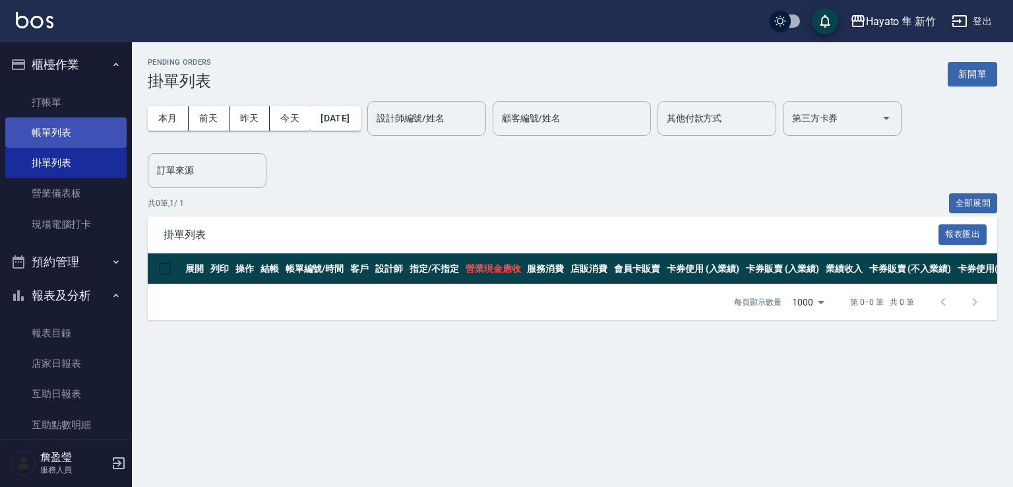
click at [98, 146] on link "帳單列表" at bounding box center [65, 132] width 121 height 30
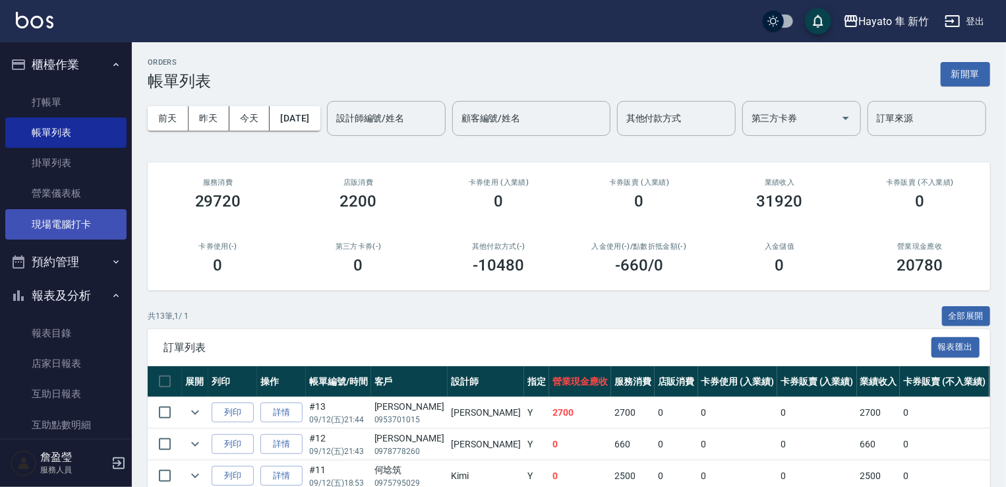
click at [70, 220] on link "現場電腦打卡" at bounding box center [65, 224] width 121 height 30
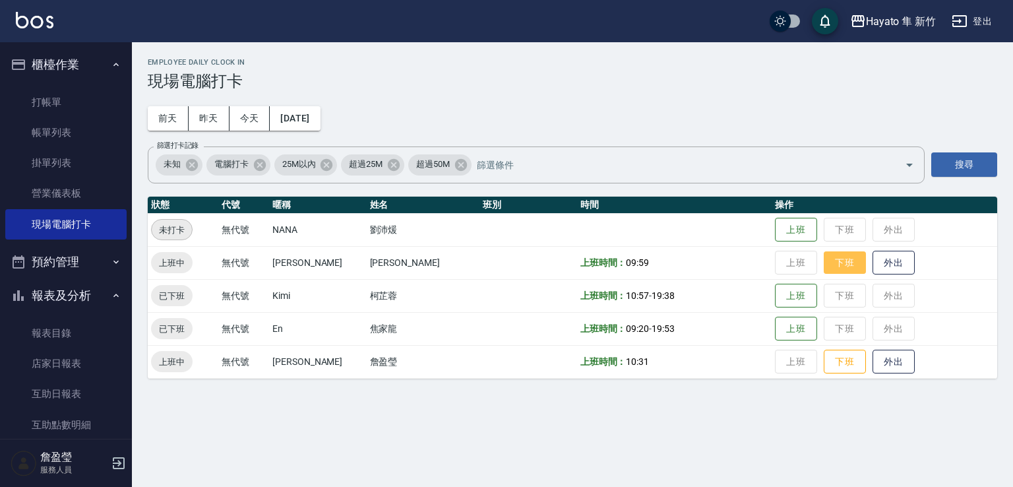
click at [824, 260] on button "下班" at bounding box center [845, 262] width 42 height 23
click at [824, 355] on button "下班" at bounding box center [845, 361] width 42 height 23
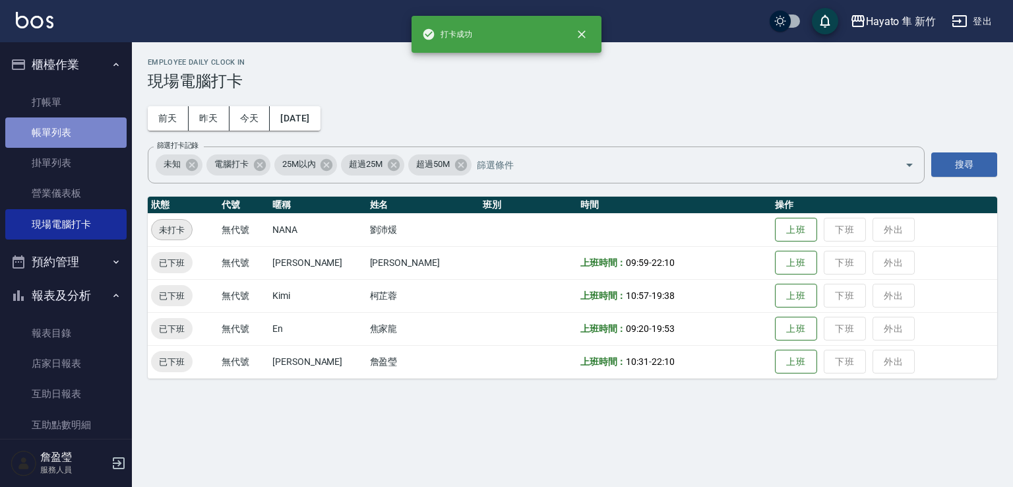
click at [66, 132] on link "帳單列表" at bounding box center [65, 132] width 121 height 30
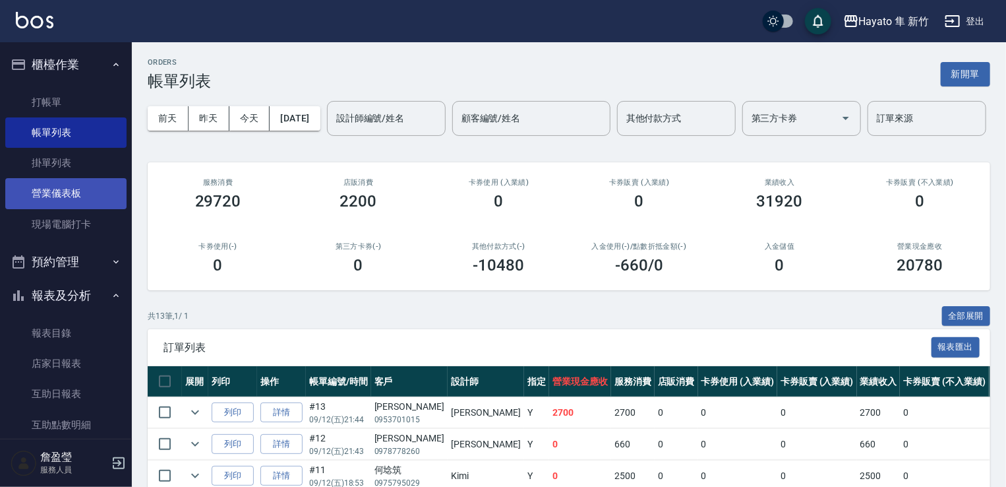
click at [75, 189] on link "營業儀表板" at bounding box center [65, 193] width 121 height 30
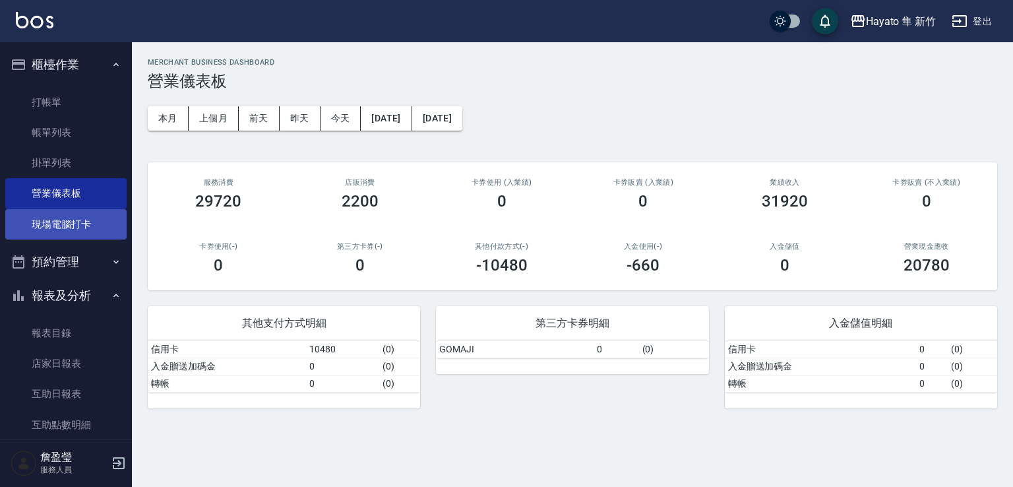
click at [65, 221] on link "現場電腦打卡" at bounding box center [65, 224] width 121 height 30
